Goal: Find specific page/section: Find specific page/section

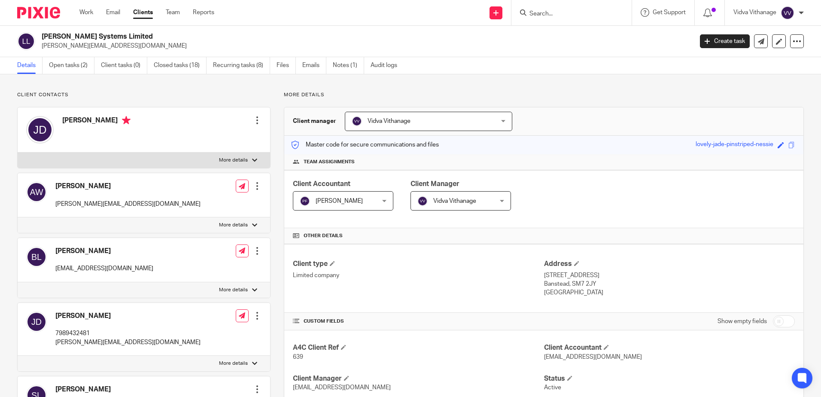
scroll to position [0, 0]
click at [600, 13] on input "Search" at bounding box center [567, 14] width 77 height 8
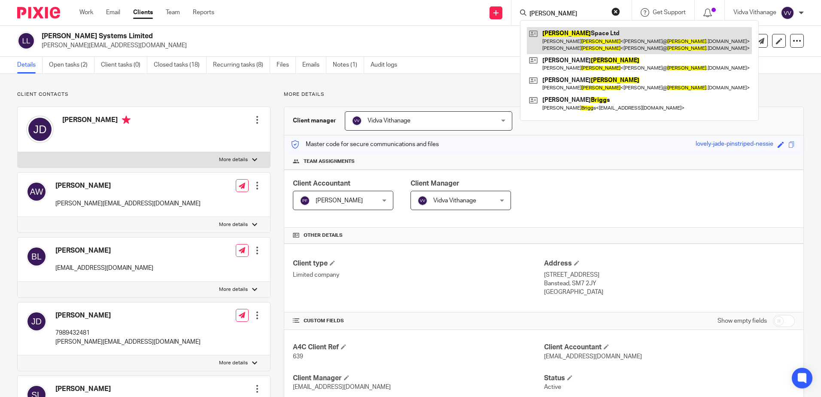
type input "[PERSON_NAME]"
click at [570, 45] on link at bounding box center [639, 40] width 225 height 27
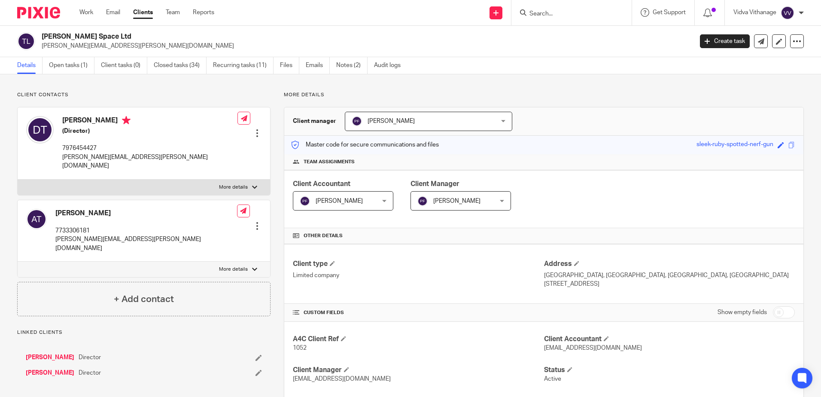
scroll to position [58, 0]
